Goal: Information Seeking & Learning: Understand process/instructions

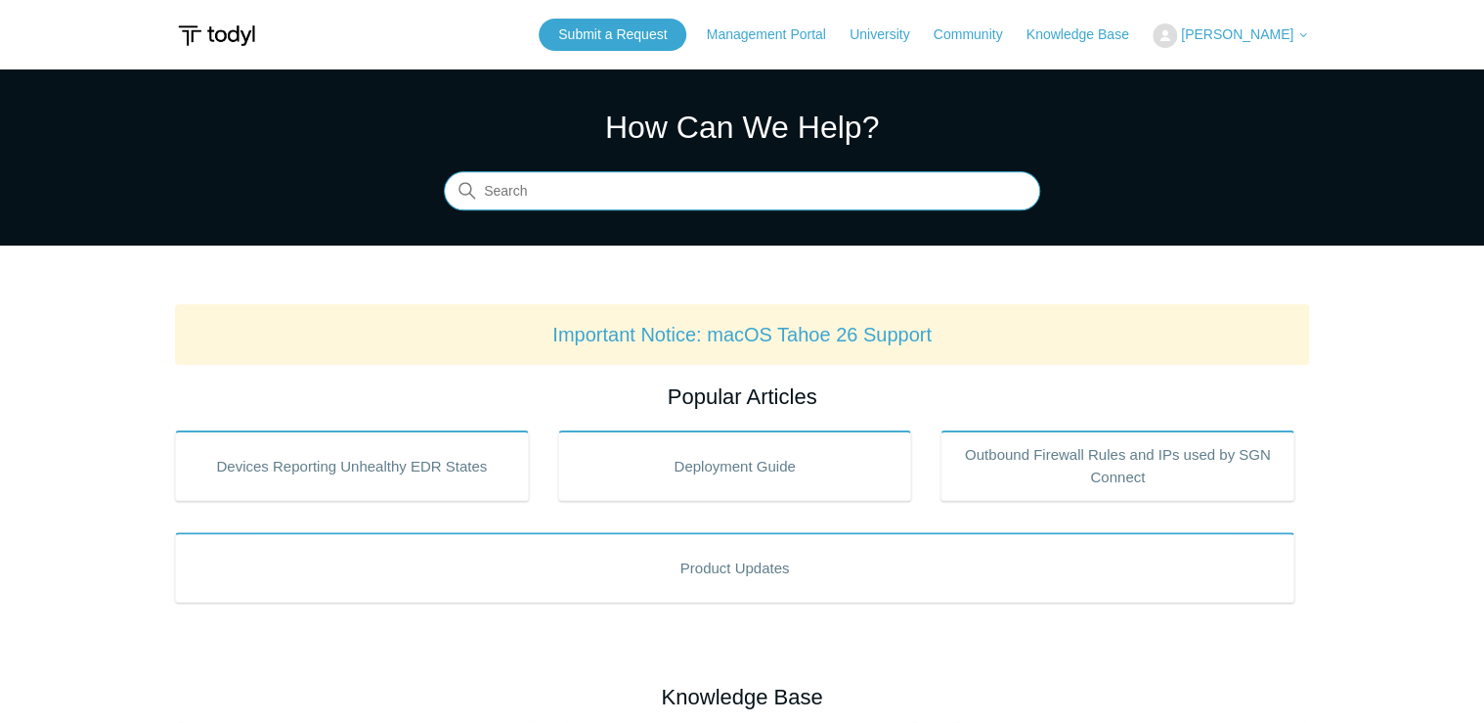
click at [719, 198] on input "Search" at bounding box center [742, 191] width 596 height 39
type input "uninstall"
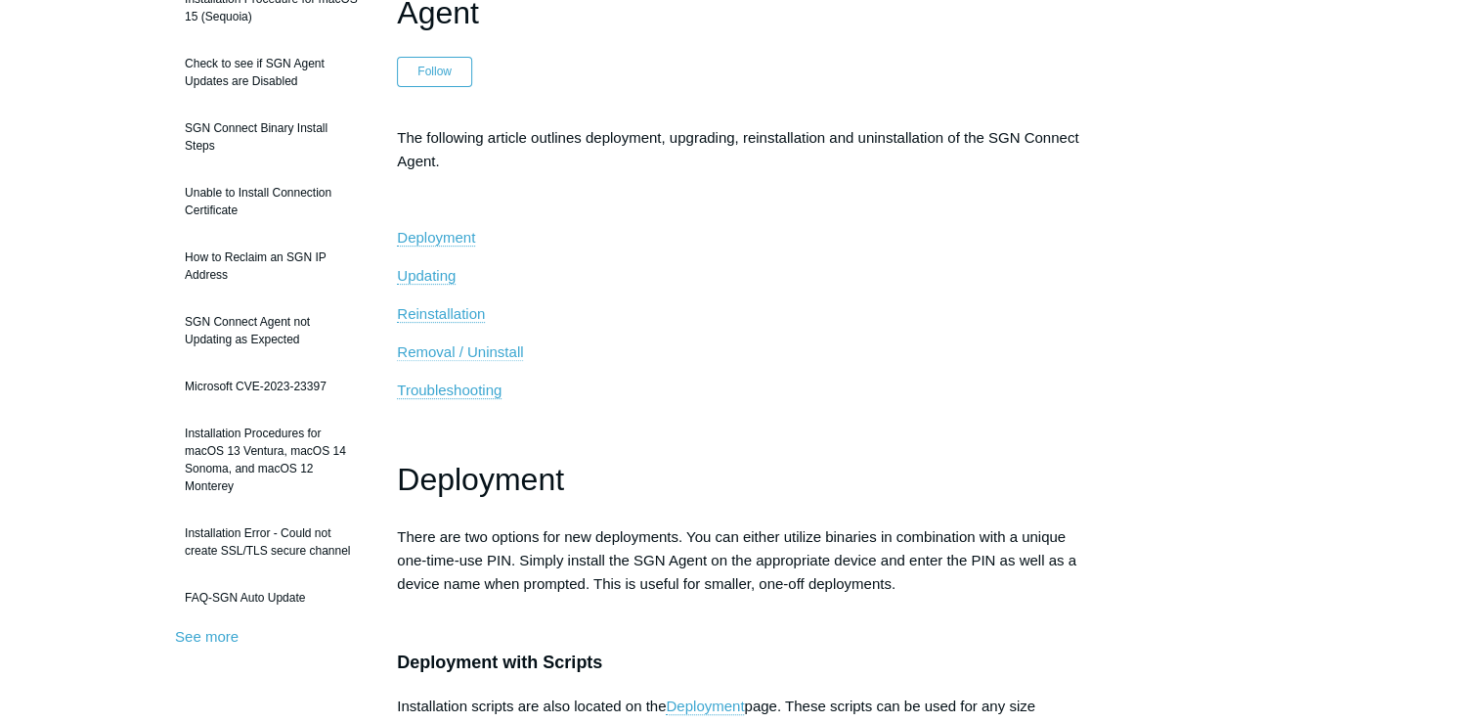
click at [519, 356] on span "Removal / Uninstall" at bounding box center [460, 351] width 126 height 17
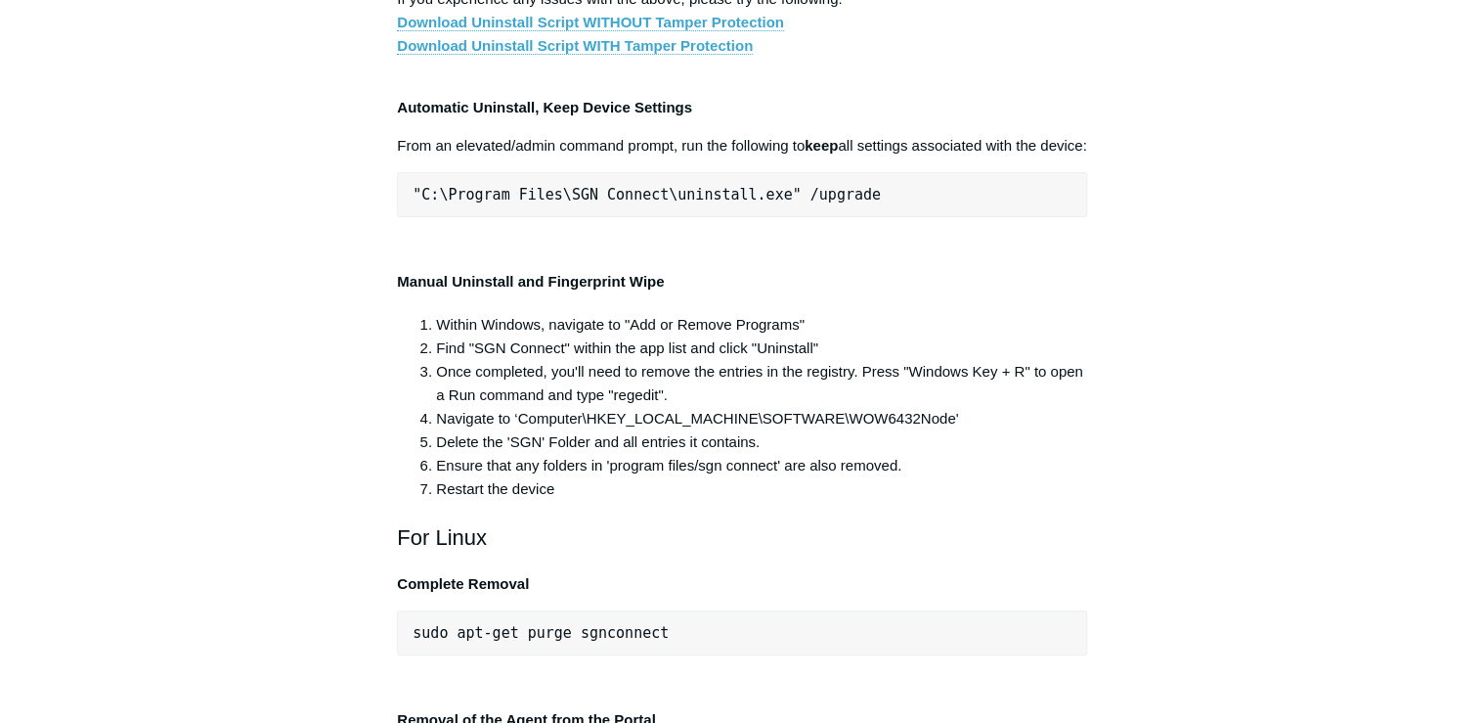
scroll to position [3783, 0]
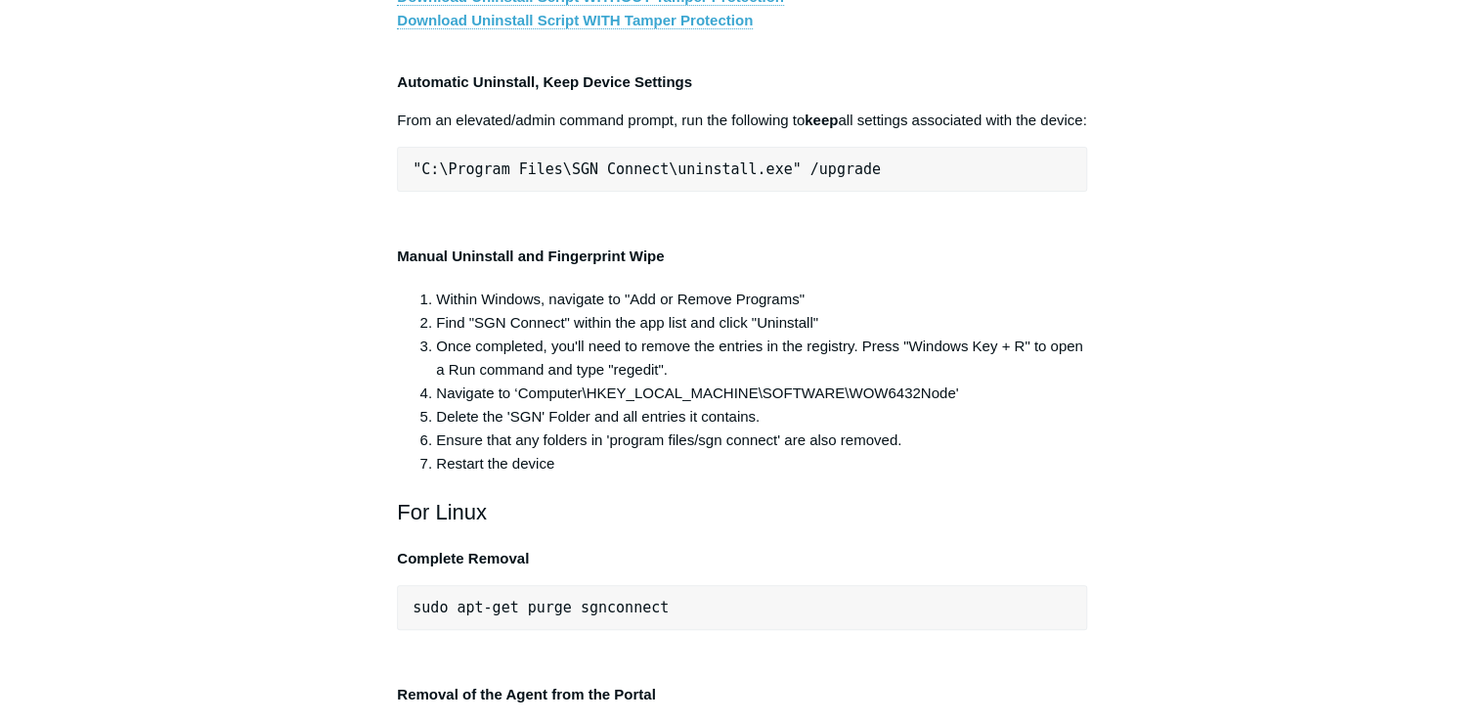
drag, startPoint x: 771, startPoint y: 426, endPoint x: 411, endPoint y: 427, distance: 359.8
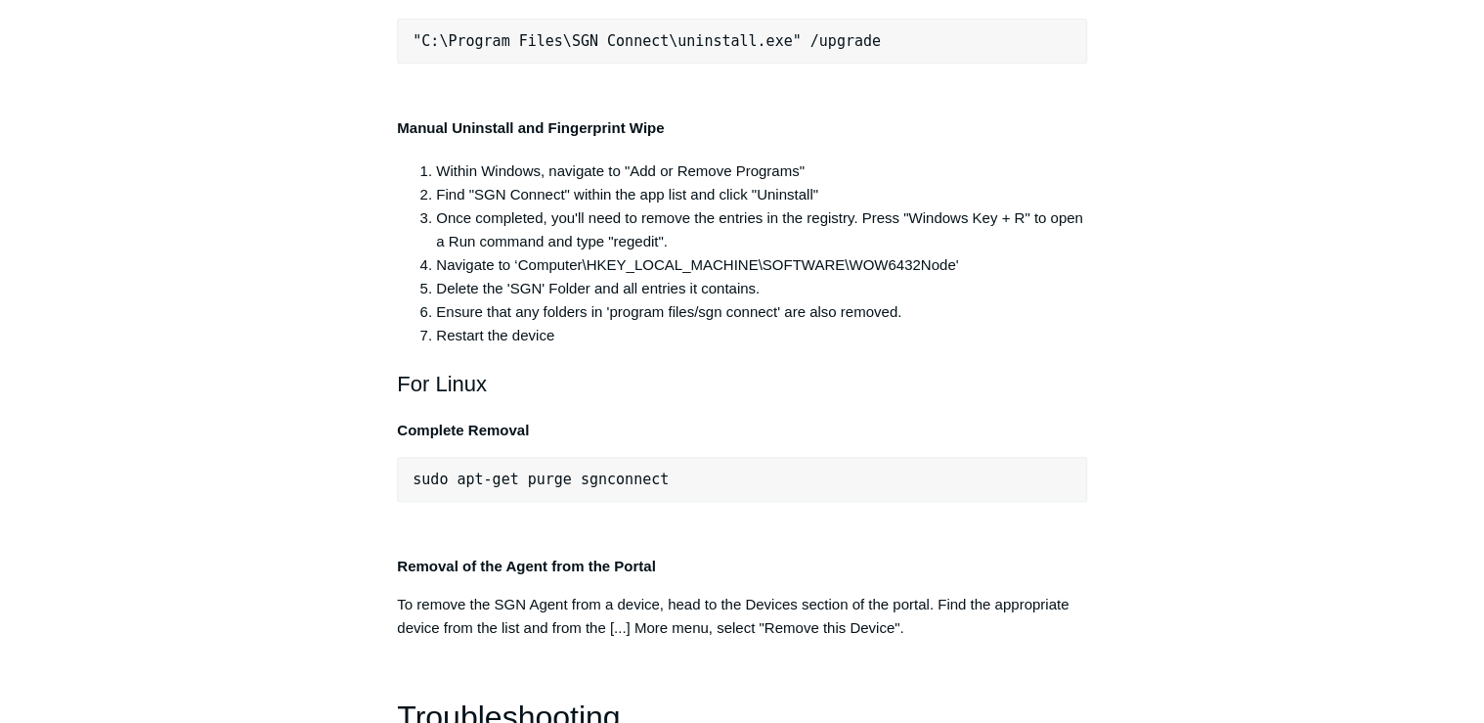
scroll to position [3940, 0]
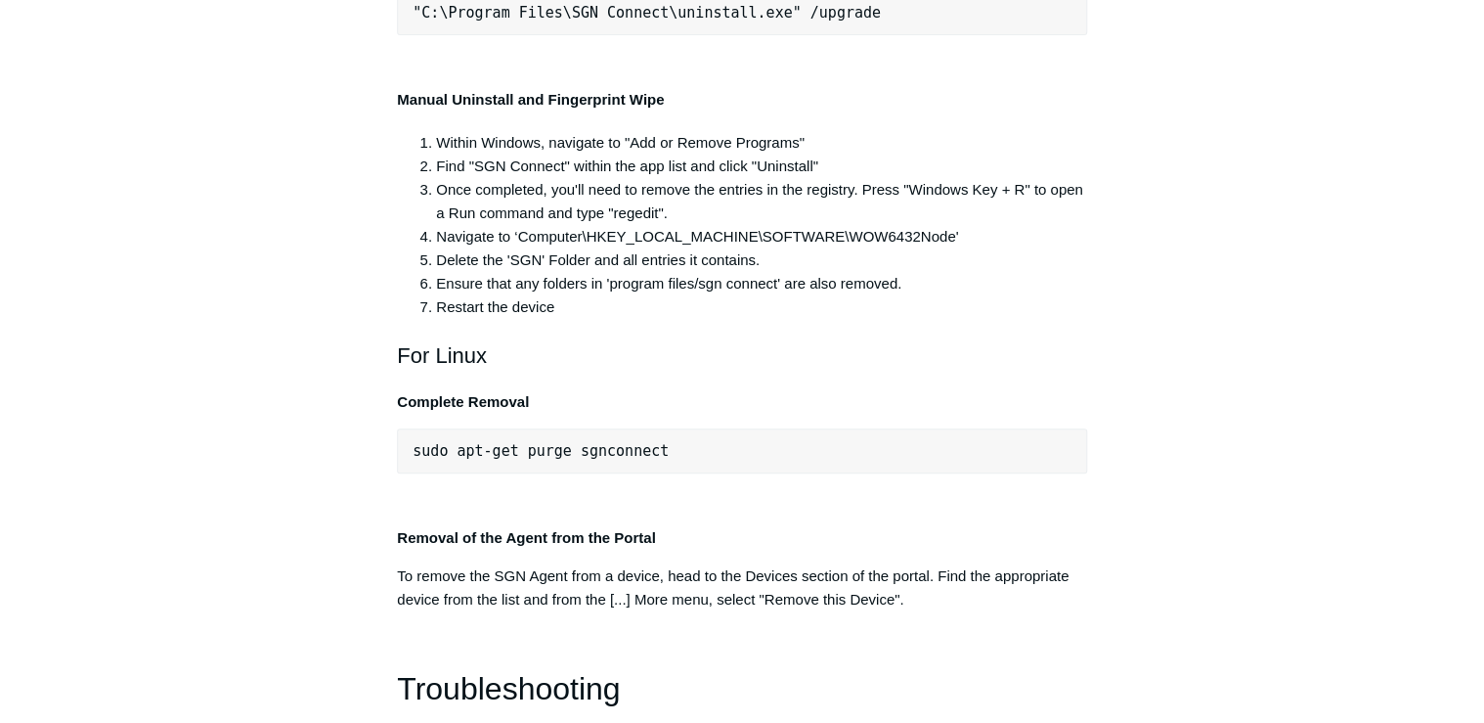
copy span ""C:\Program Files\SGN Connect\uninstall.exe""
drag, startPoint x: 772, startPoint y: 270, endPoint x: 414, endPoint y: 263, distance: 358.9
copy span ""C:\Program Files\SGN Connect\uninstall.exe""
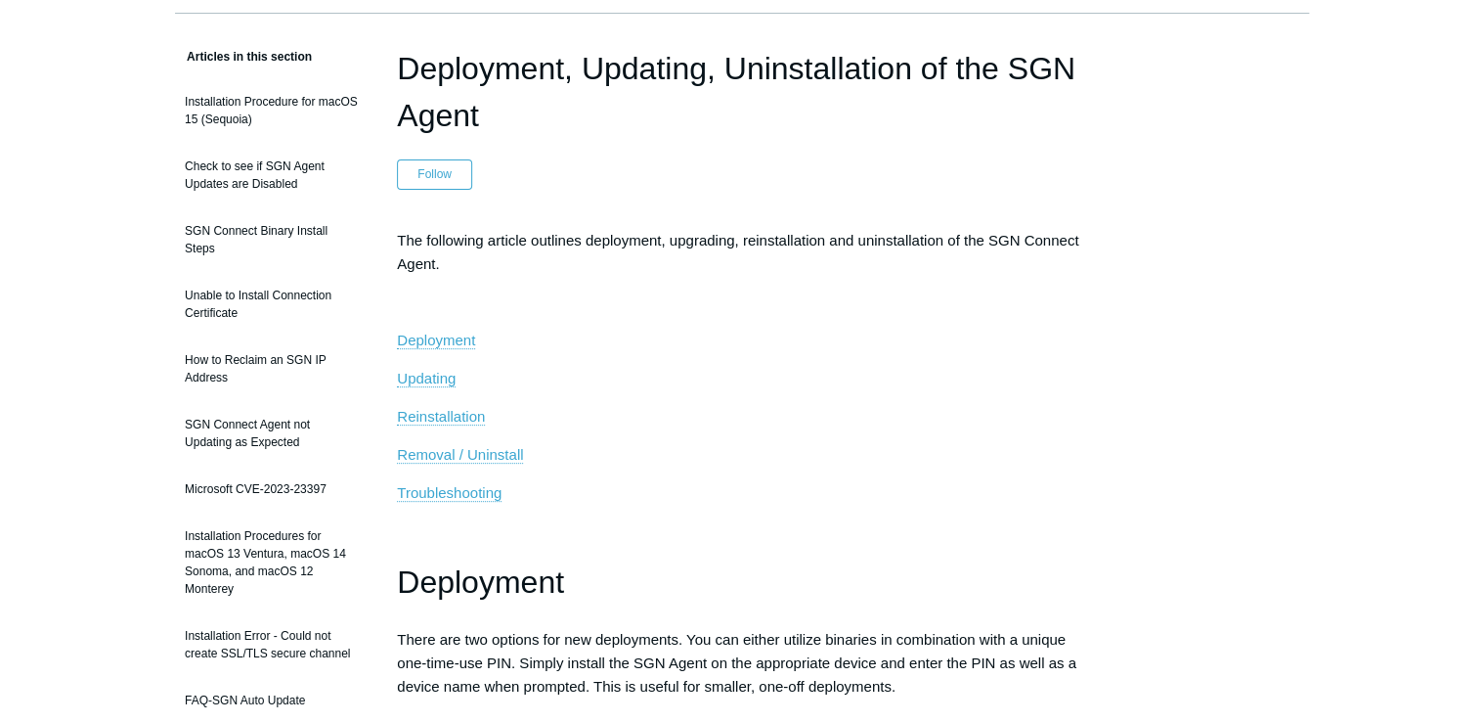
scroll to position [107, 0]
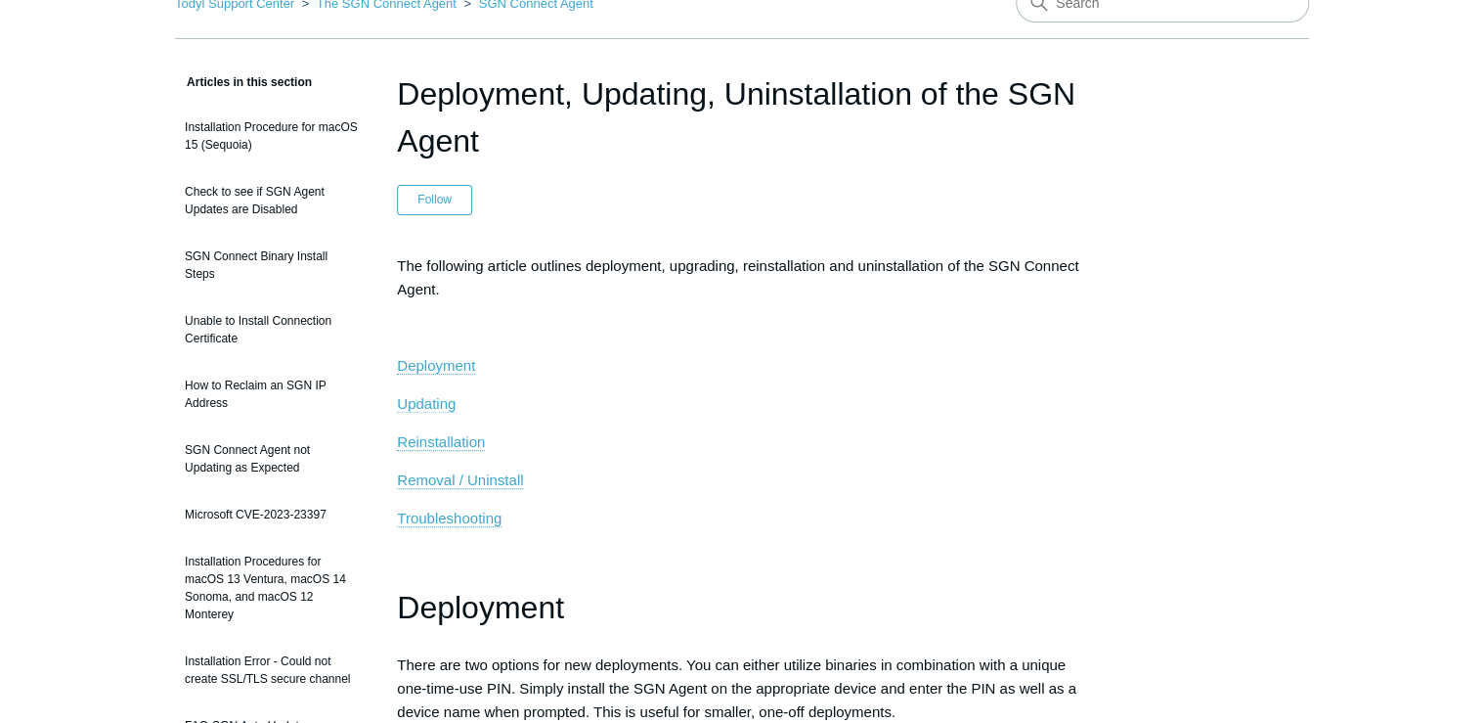
click at [434, 401] on span "Updating" at bounding box center [426, 403] width 59 height 17
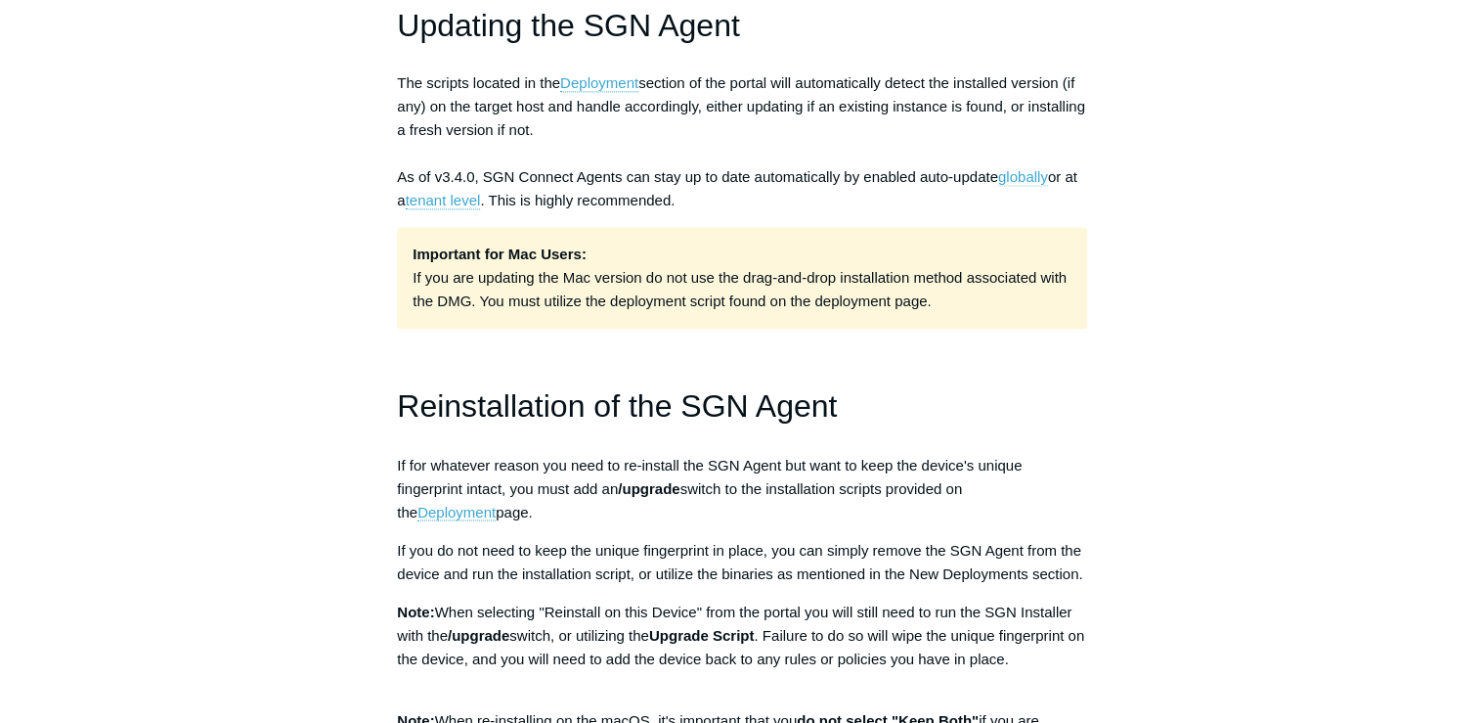
click at [1021, 172] on link "globally" at bounding box center [1023, 177] width 50 height 18
click at [454, 203] on link "tenant level" at bounding box center [443, 201] width 75 height 18
click at [429, 203] on link "tenant level" at bounding box center [443, 201] width 75 height 18
